Goal: Task Accomplishment & Management: Use online tool/utility

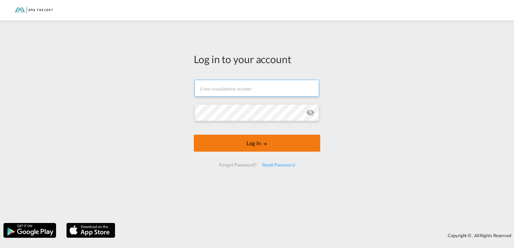
type input "[PERSON_NAME][EMAIL_ADDRESS][DOMAIN_NAME]"
click at [258, 145] on button "Log In" at bounding box center [257, 143] width 126 height 17
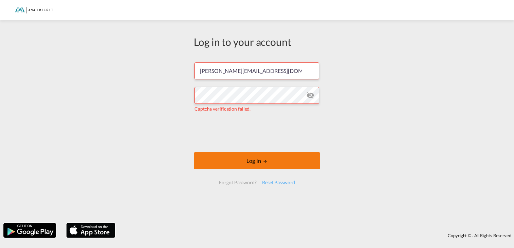
click at [247, 164] on button "Log In" at bounding box center [257, 161] width 126 height 17
